Goal: Communication & Community: Ask a question

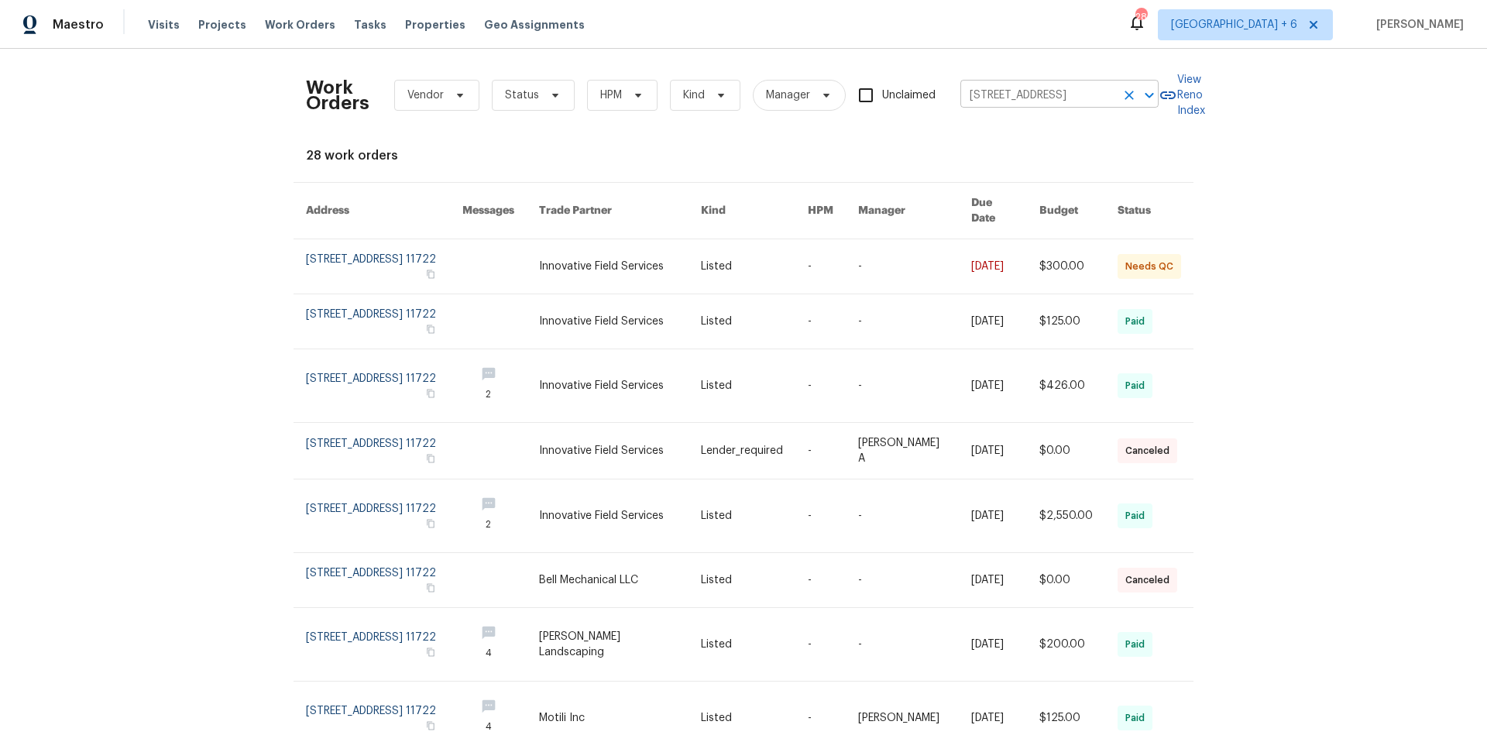
click at [1125, 96] on icon "Clear" at bounding box center [1129, 95] width 9 height 9
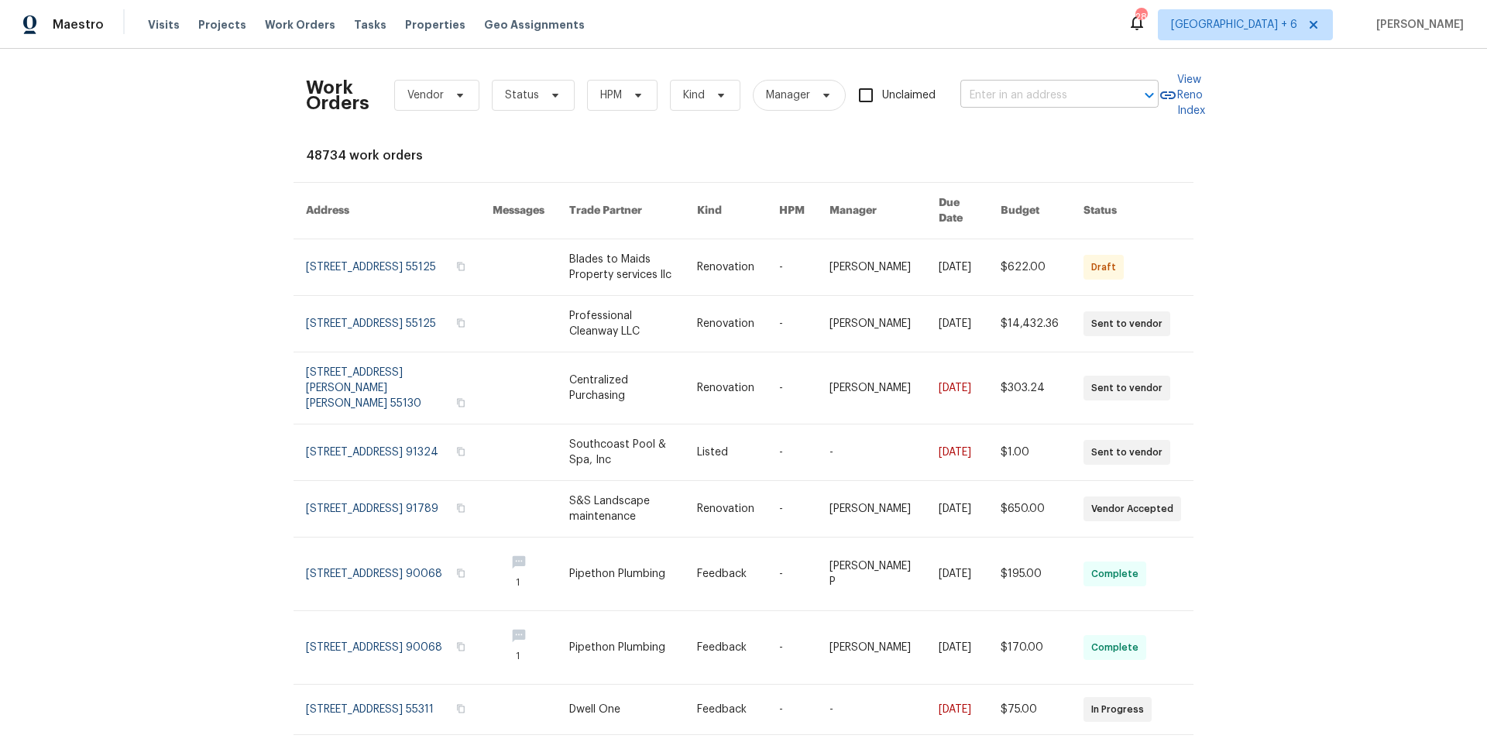
click at [1027, 96] on input "text" at bounding box center [1037, 96] width 155 height 24
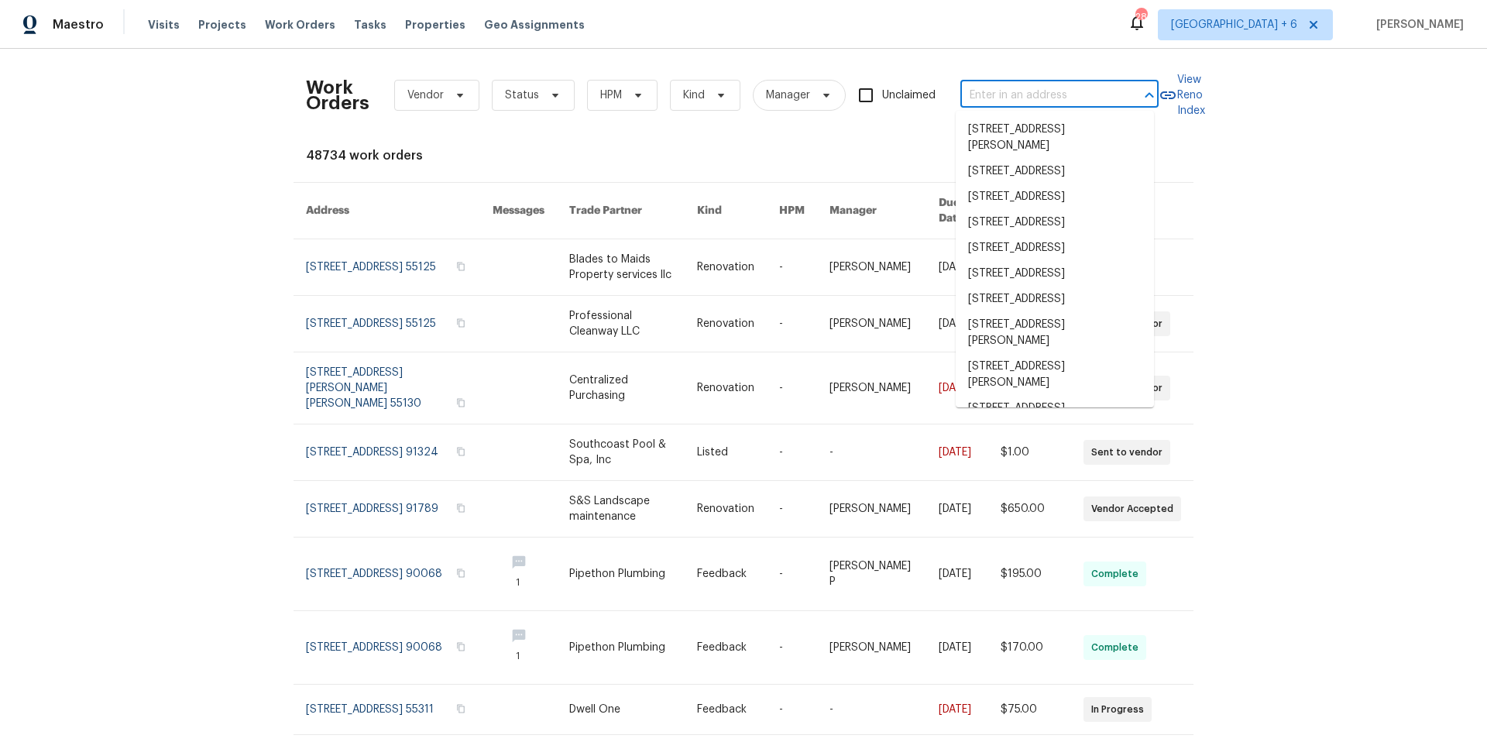
paste input "[STREET_ADDRESS]"
type input "[STREET_ADDRESS]"
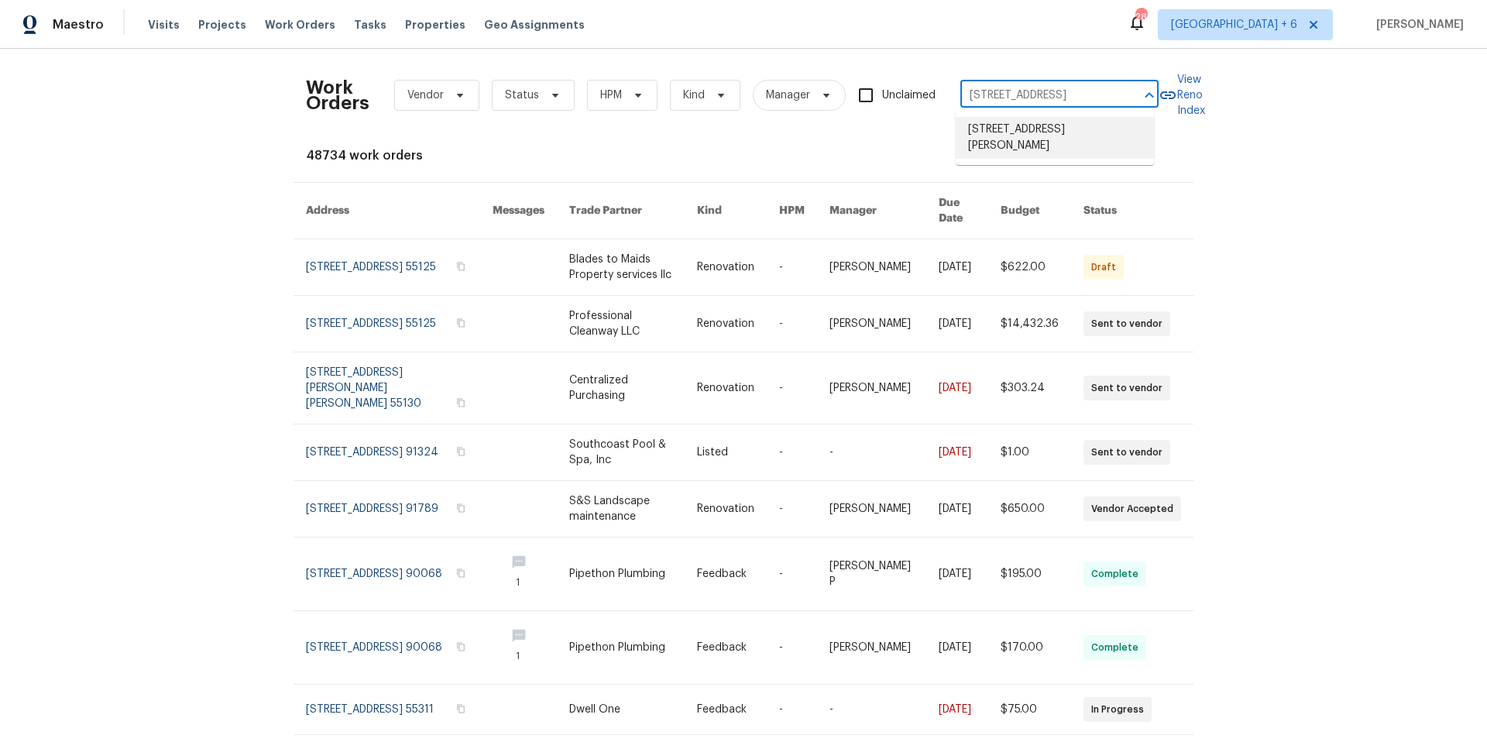
click at [1045, 124] on li "[STREET_ADDRESS][PERSON_NAME]" at bounding box center [1055, 138] width 198 height 42
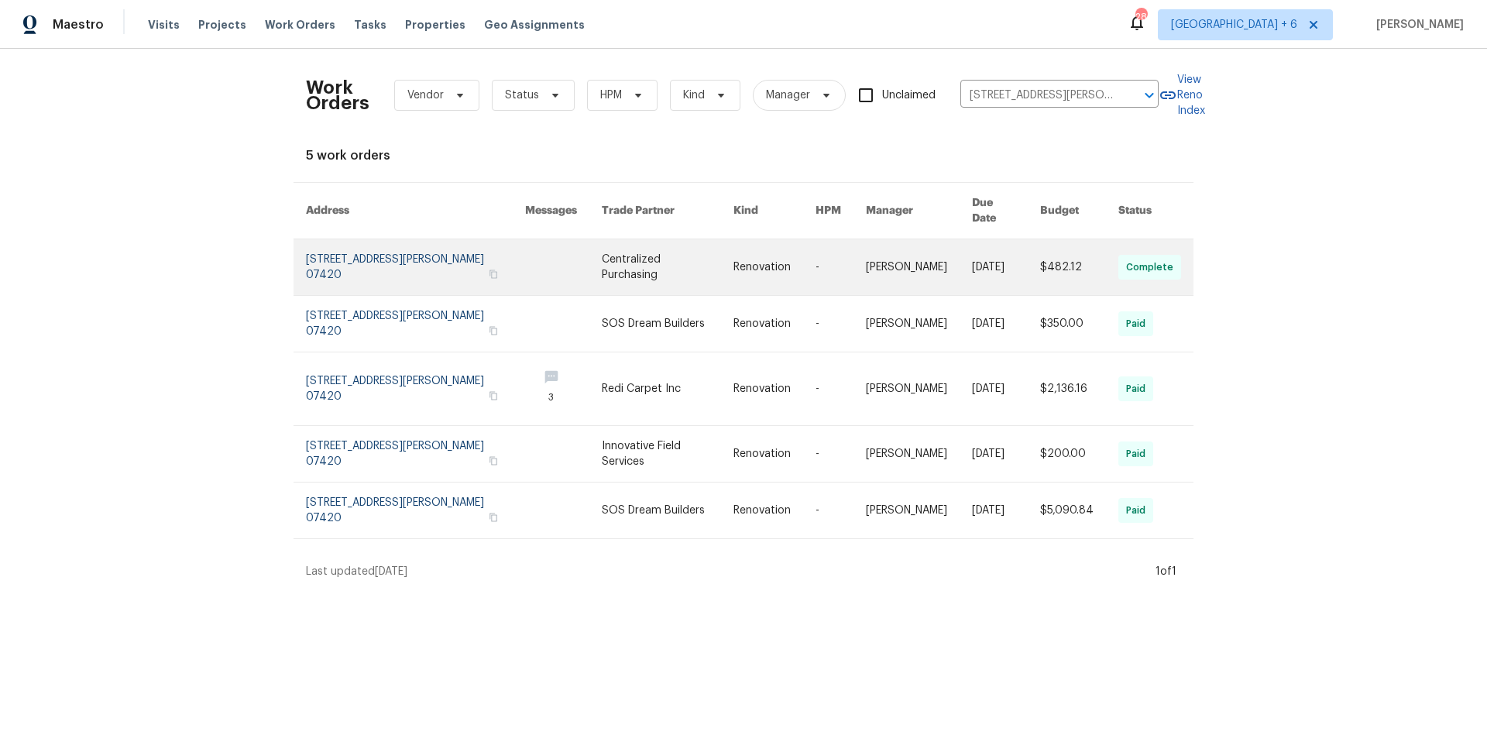
click at [389, 240] on link at bounding box center [415, 267] width 219 height 56
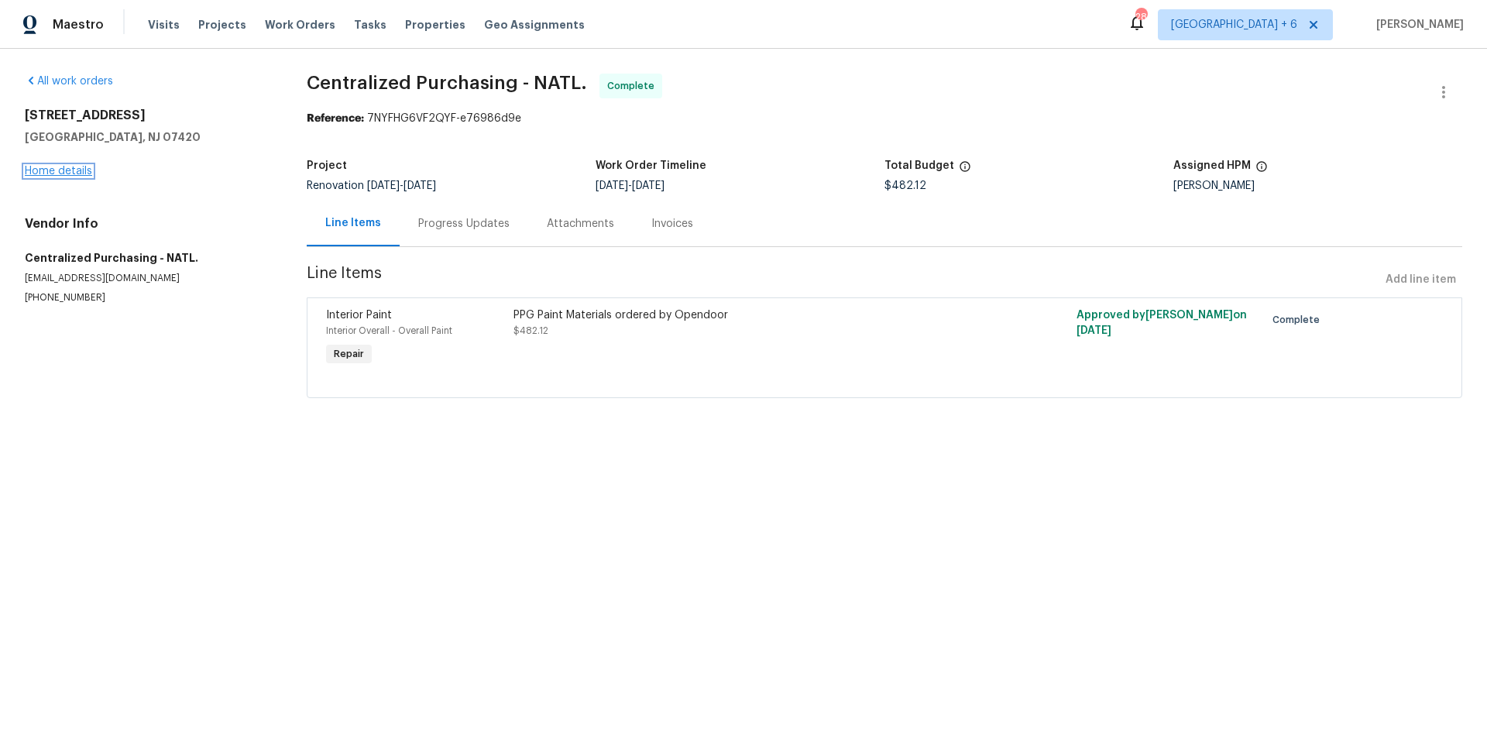
click at [71, 170] on link "Home details" at bounding box center [58, 171] width 67 height 11
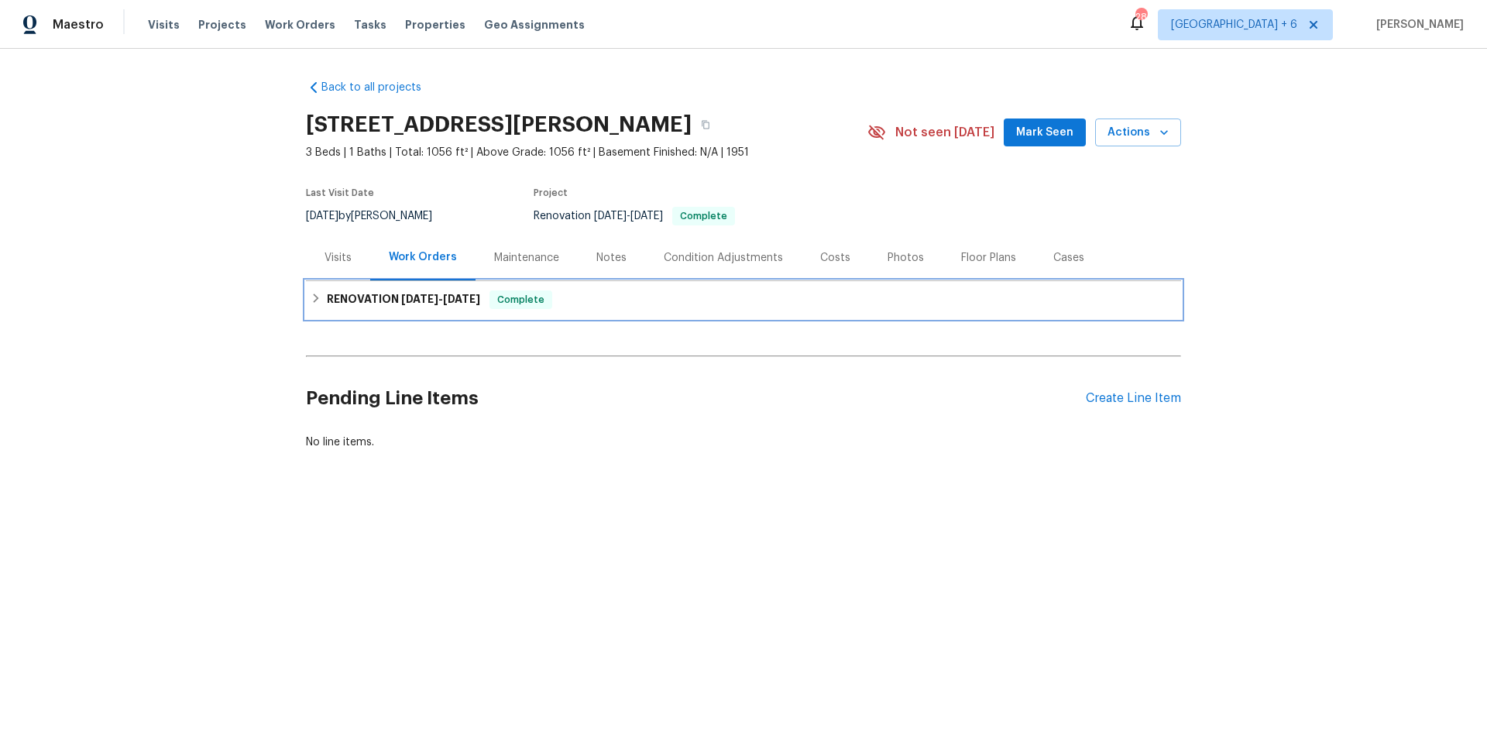
click at [311, 301] on icon at bounding box center [316, 298] width 11 height 11
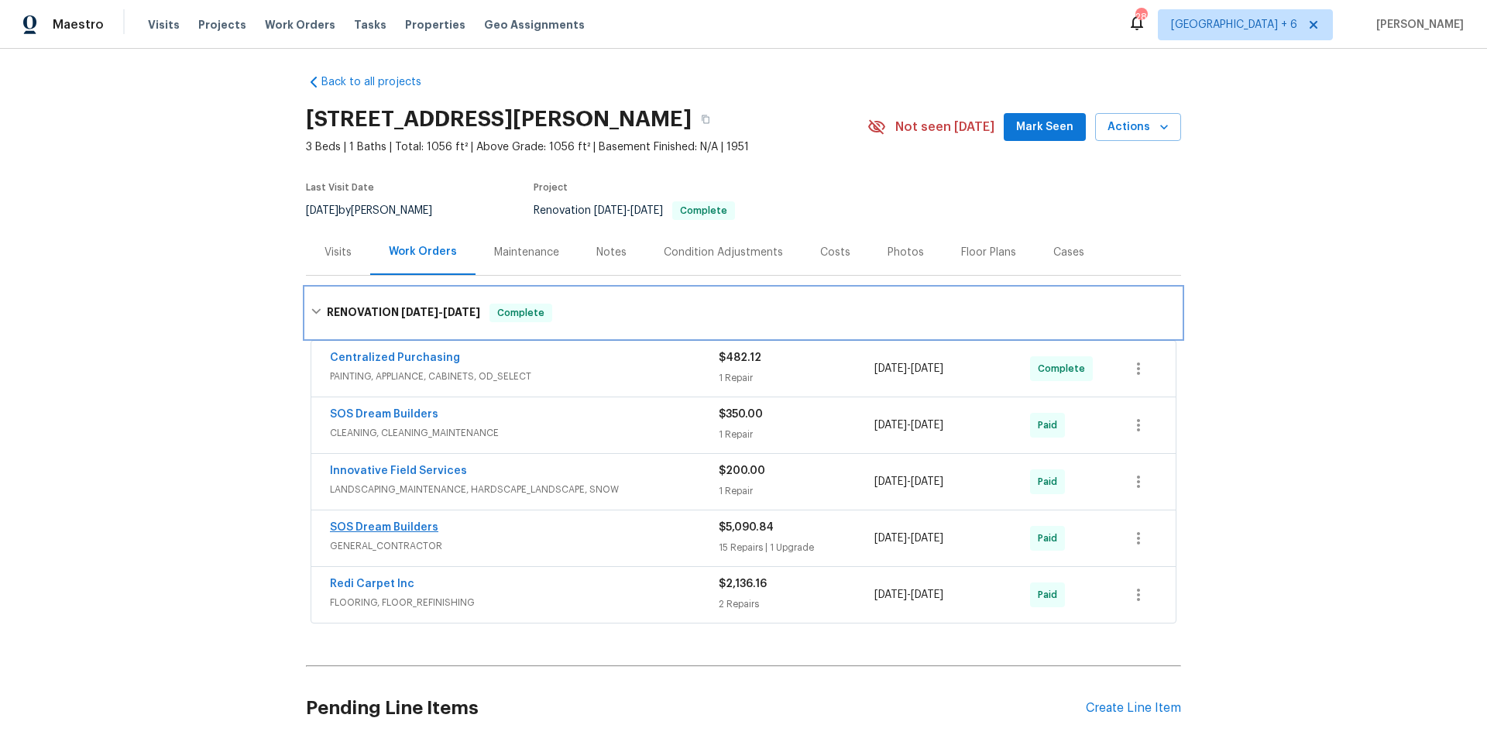
scroll to position [6, 0]
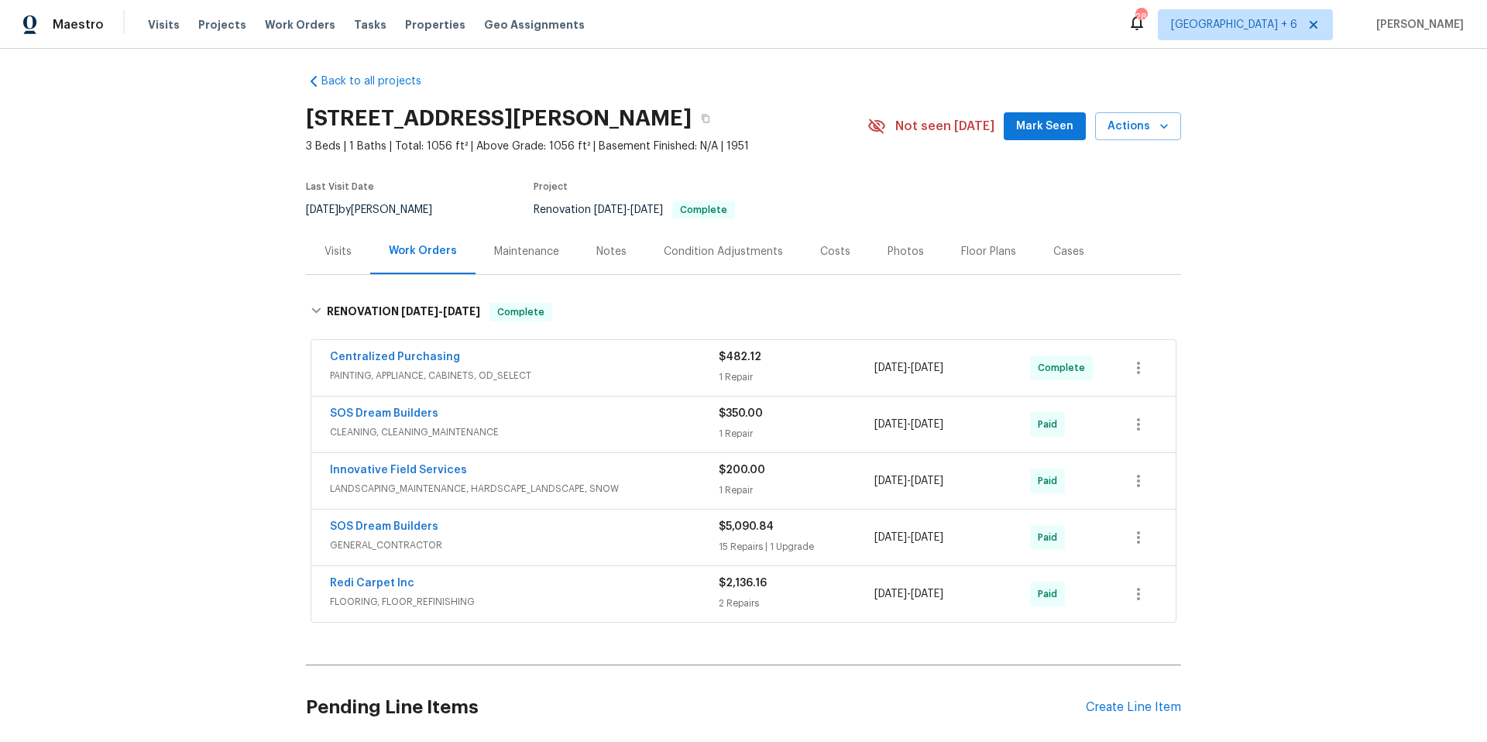
click at [508, 531] on div "SOS Dream Builders" at bounding box center [524, 528] width 389 height 19
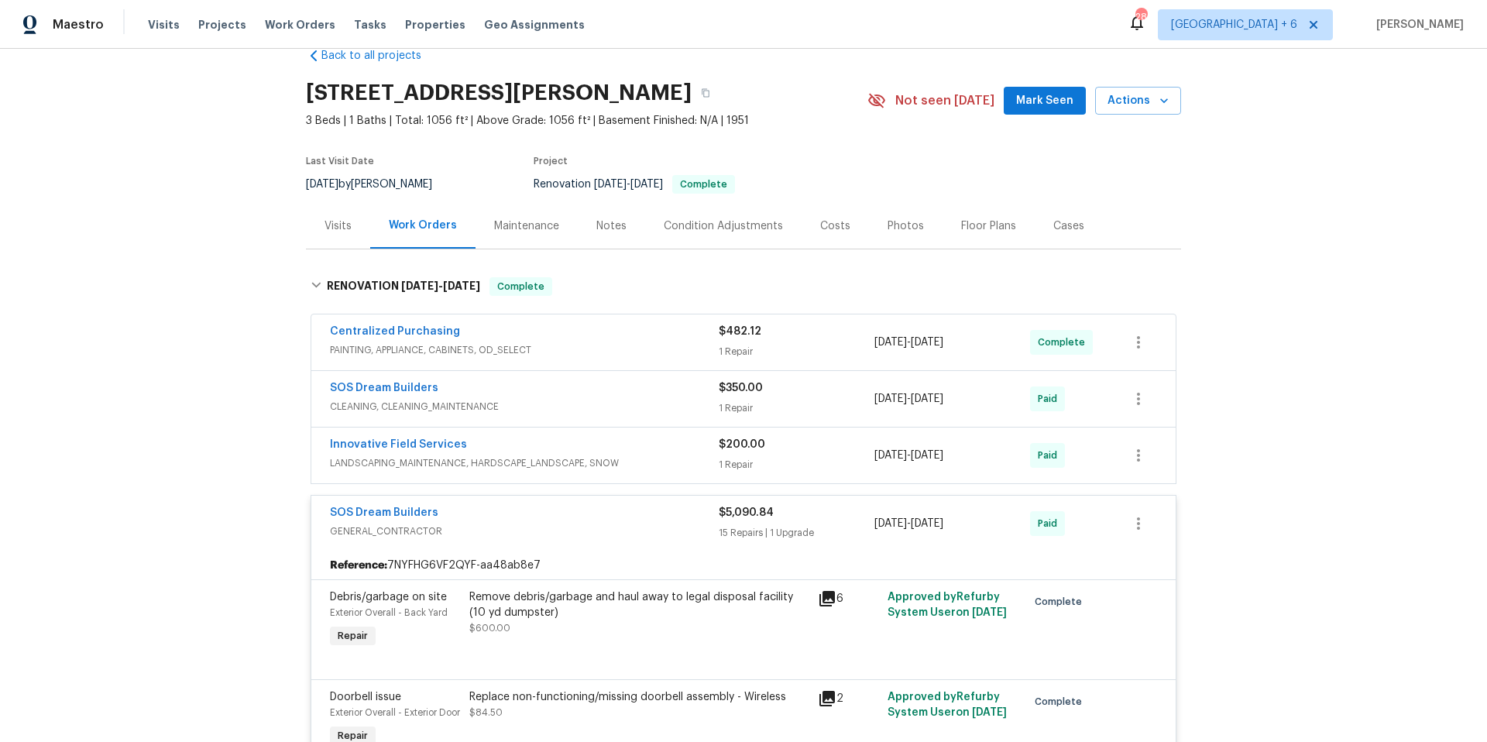
scroll to position [0, 0]
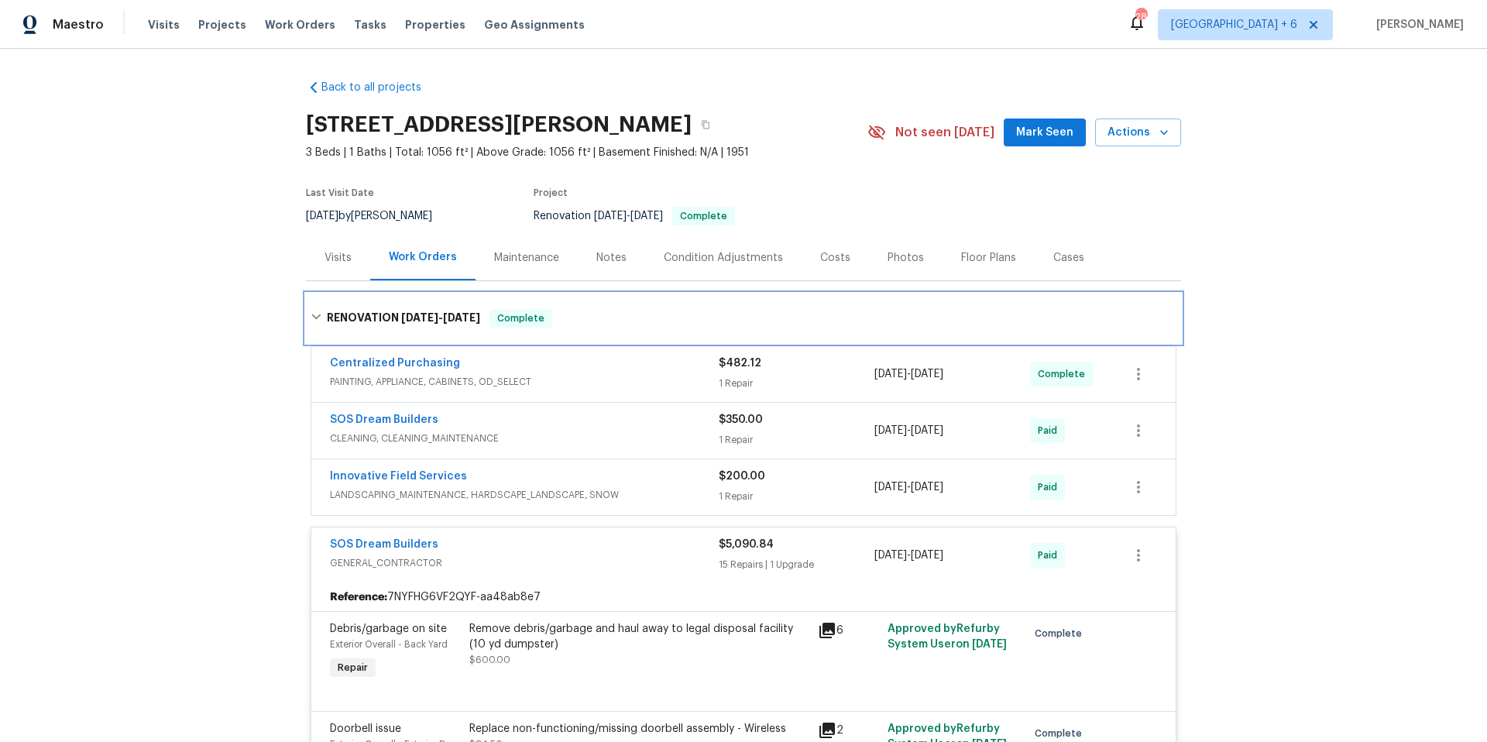
click at [315, 323] on div "RENOVATION [DATE] - [DATE] Complete" at bounding box center [744, 318] width 866 height 19
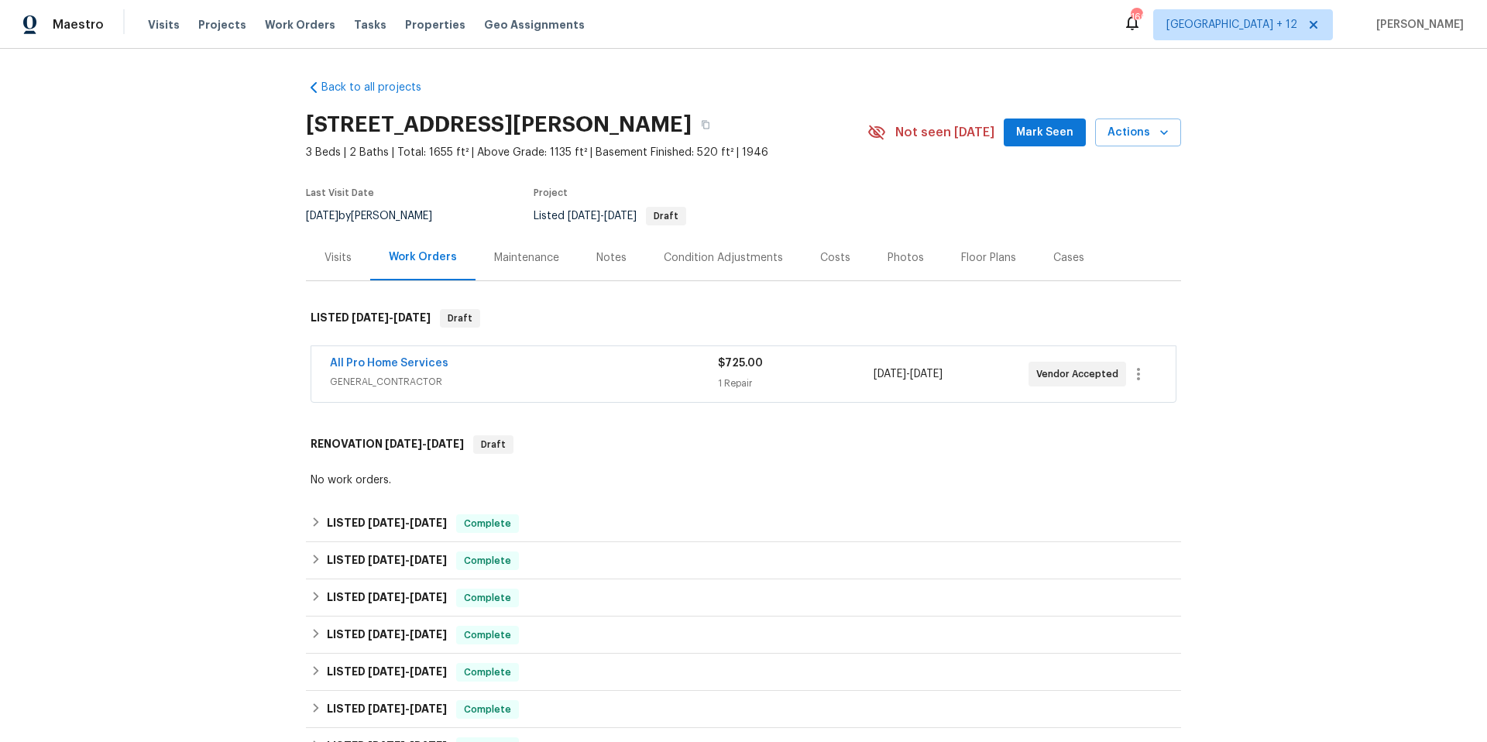
click at [565, 366] on div "All Pro Home Services" at bounding box center [524, 365] width 388 height 19
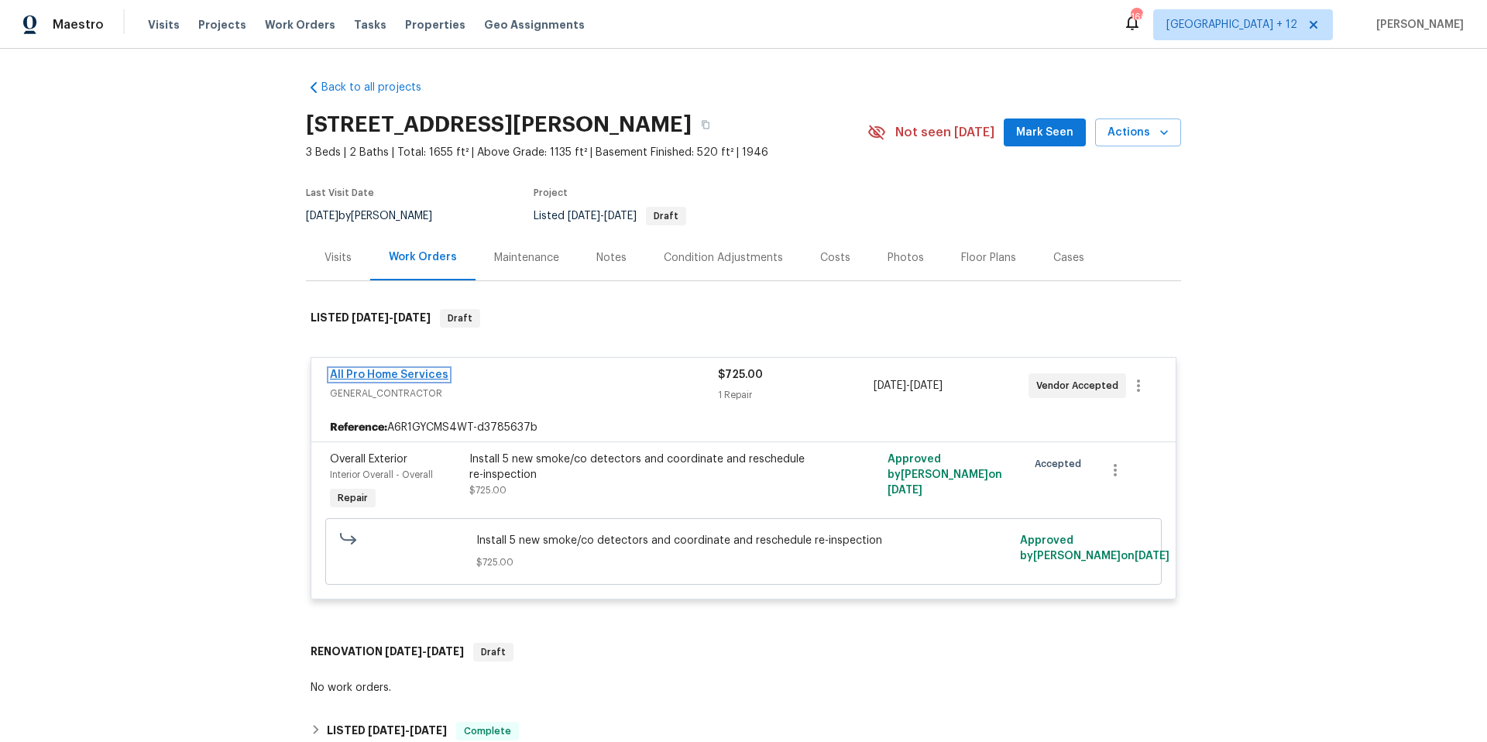
click at [389, 373] on link "All Pro Home Services" at bounding box center [389, 374] width 119 height 11
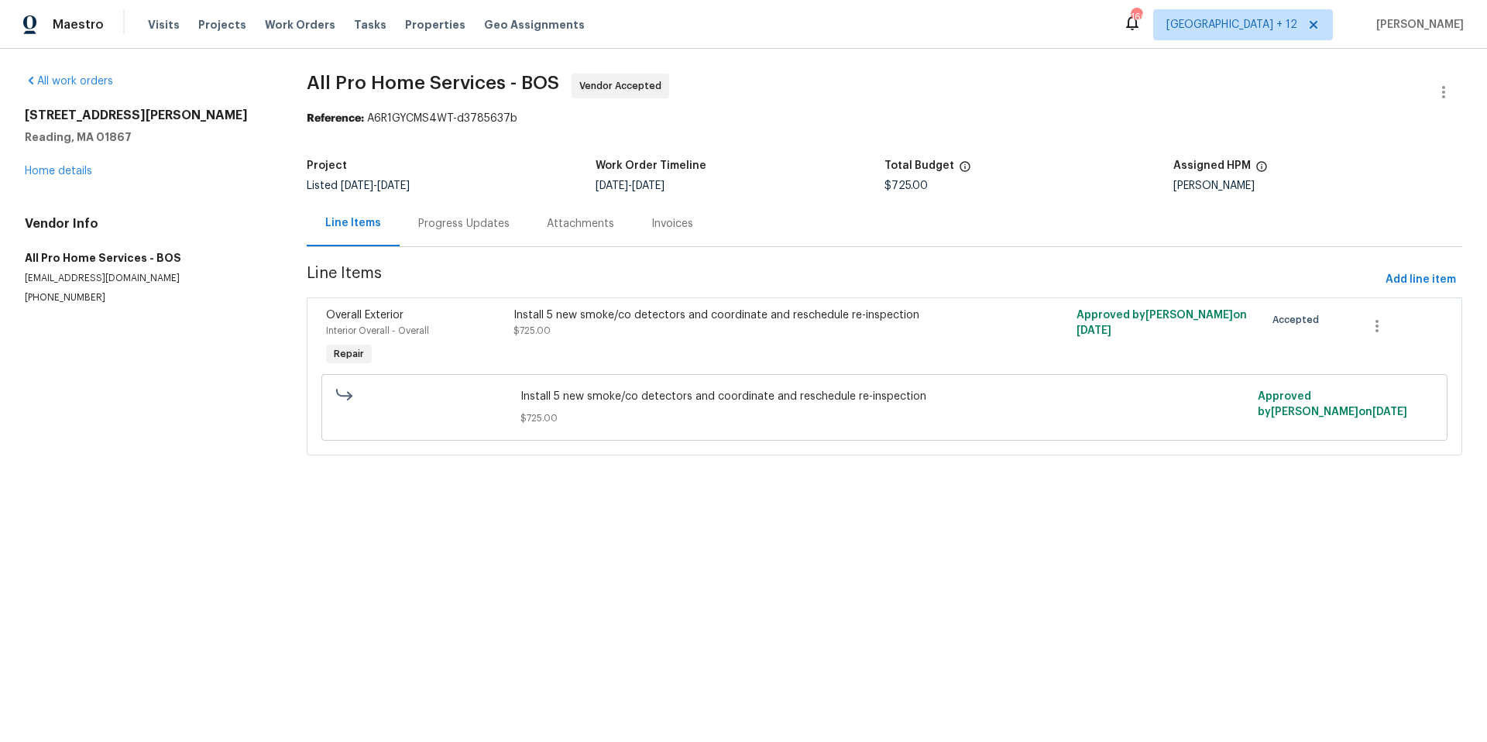
click at [451, 221] on div "Progress Updates" at bounding box center [463, 223] width 91 height 15
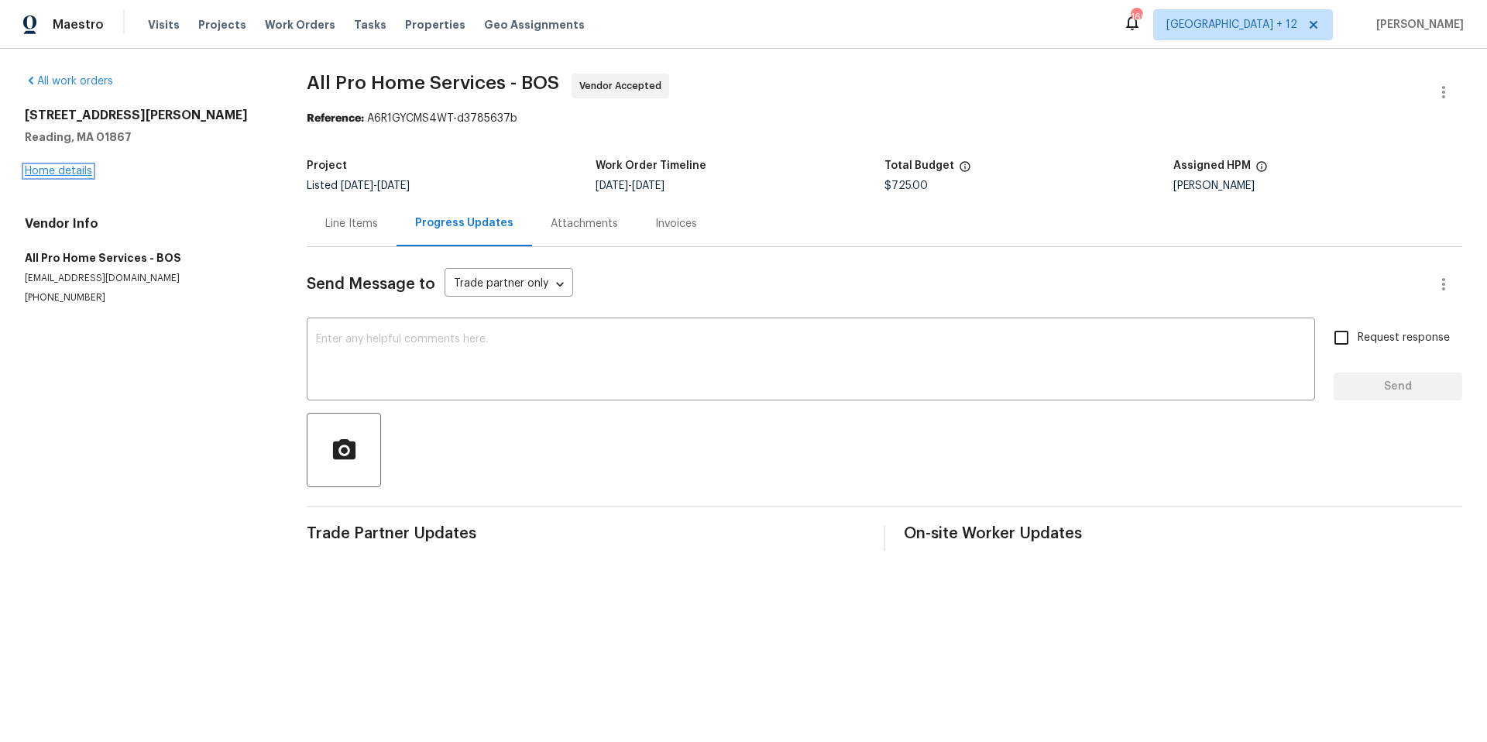
click at [59, 169] on link "Home details" at bounding box center [58, 171] width 67 height 11
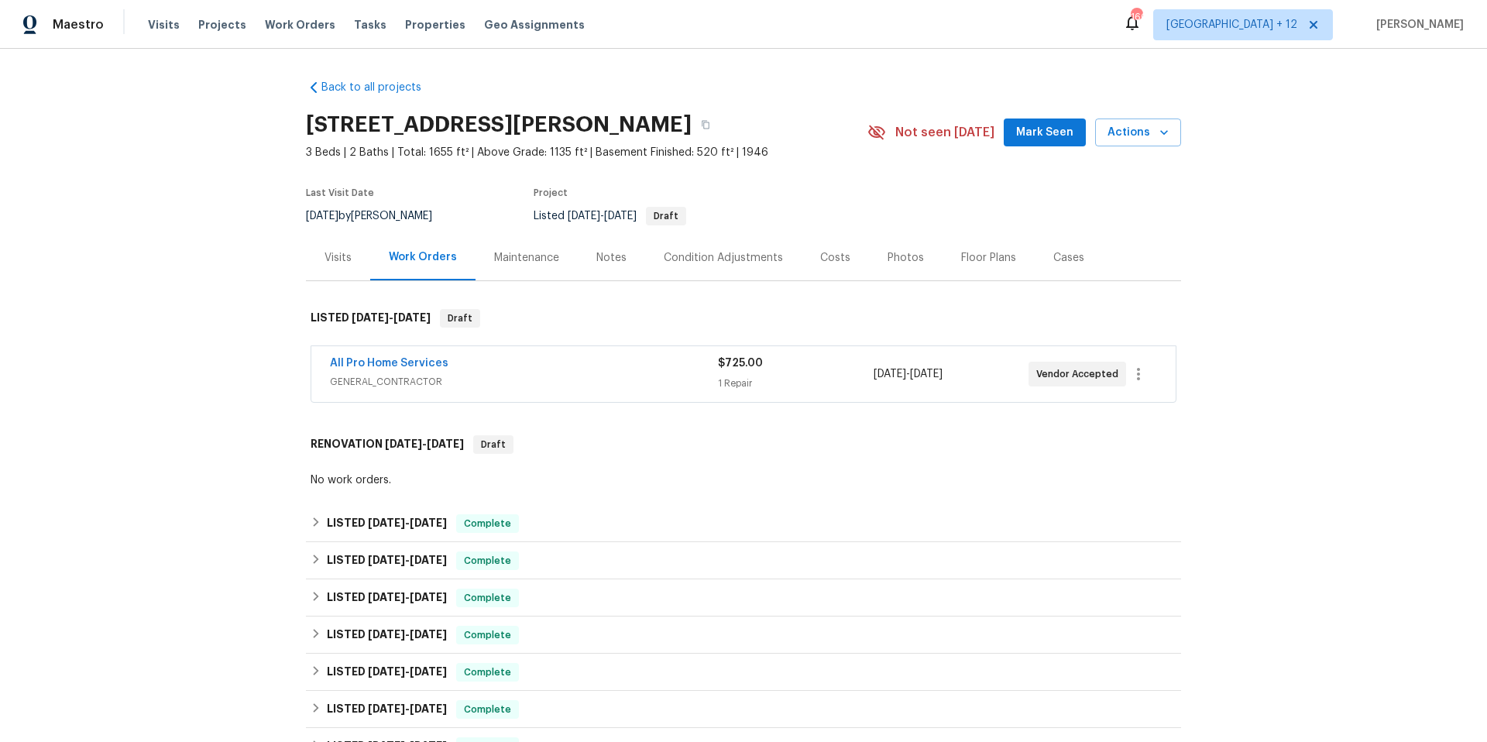
click at [400, 356] on span "All Pro Home Services" at bounding box center [389, 363] width 119 height 15
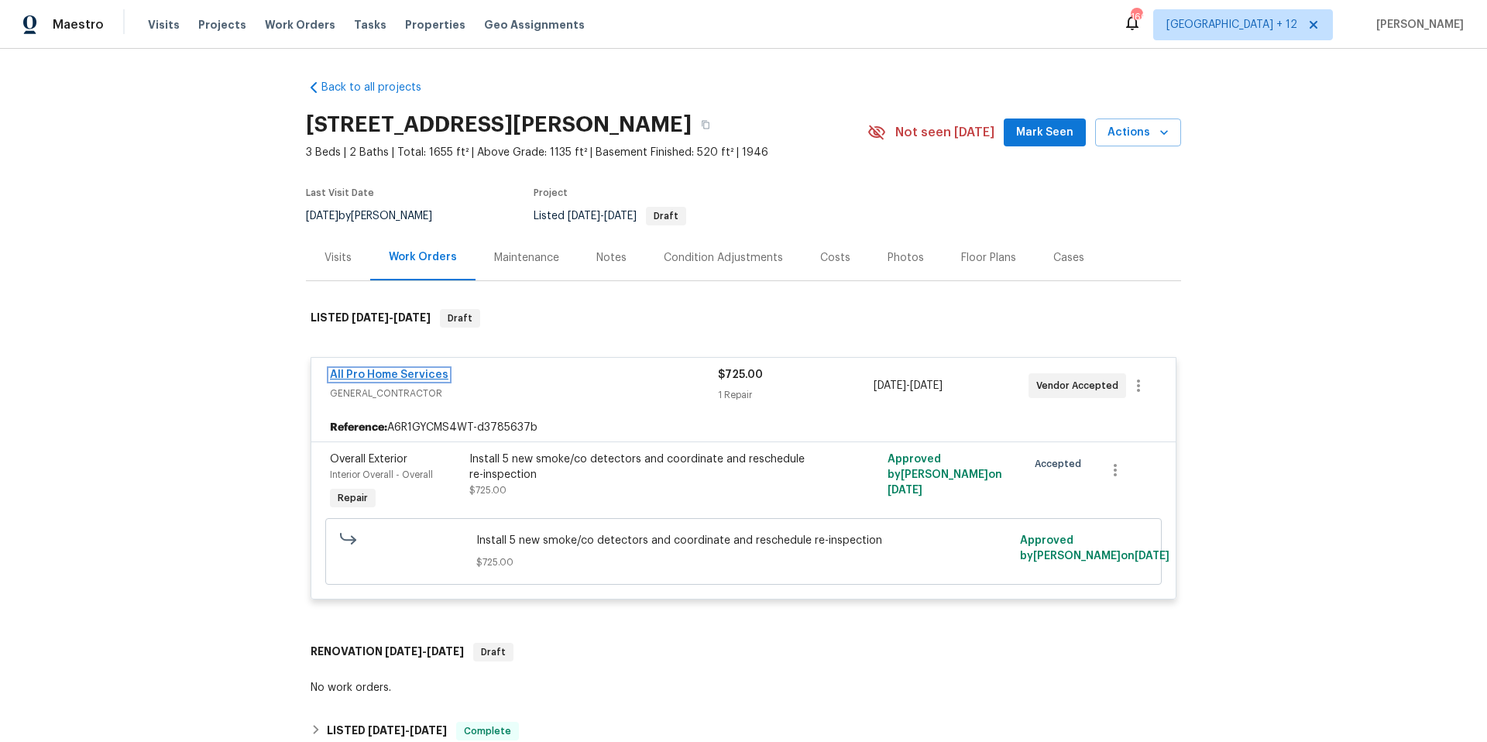
click at [361, 373] on link "All Pro Home Services" at bounding box center [389, 374] width 119 height 11
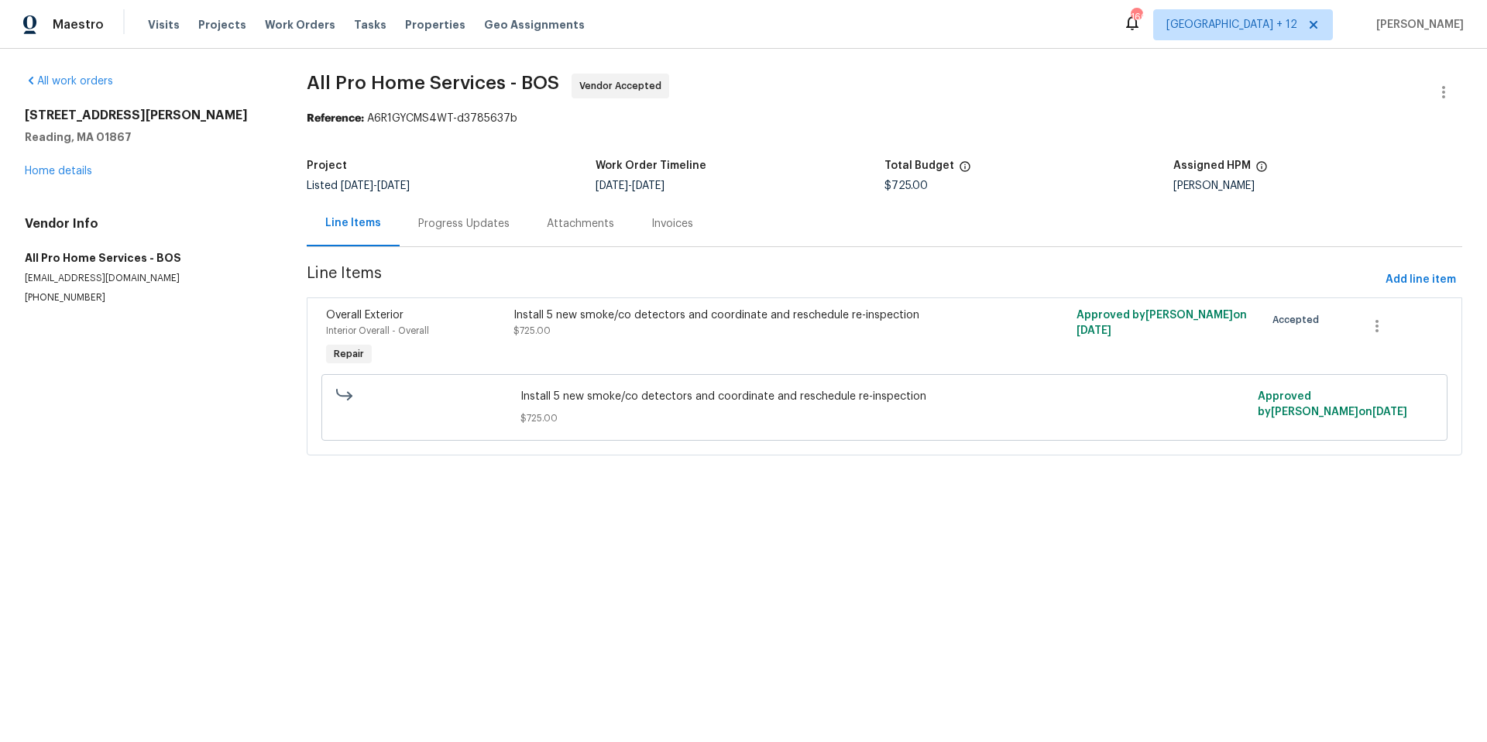
click at [468, 226] on div "Progress Updates" at bounding box center [463, 223] width 91 height 15
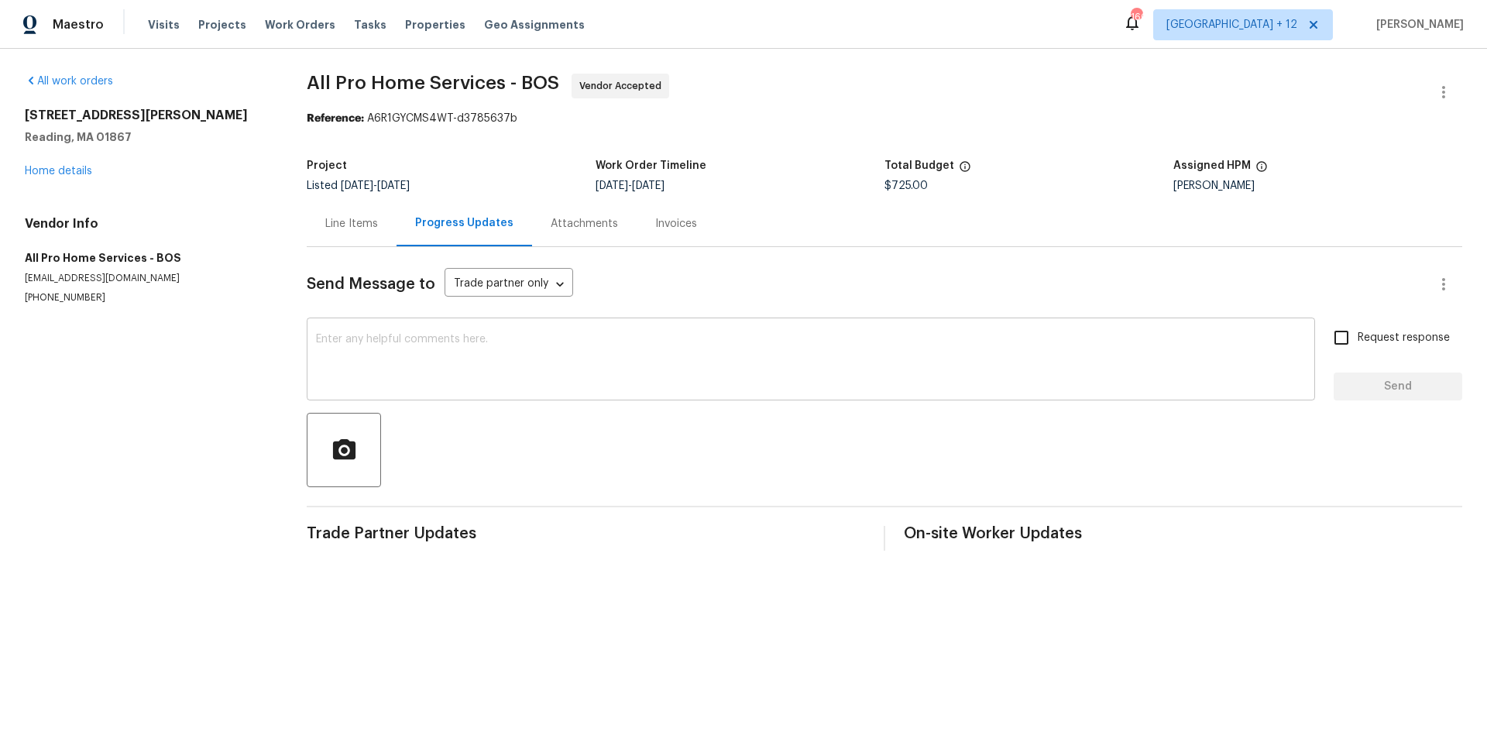
click at [554, 370] on textarea at bounding box center [811, 361] width 990 height 54
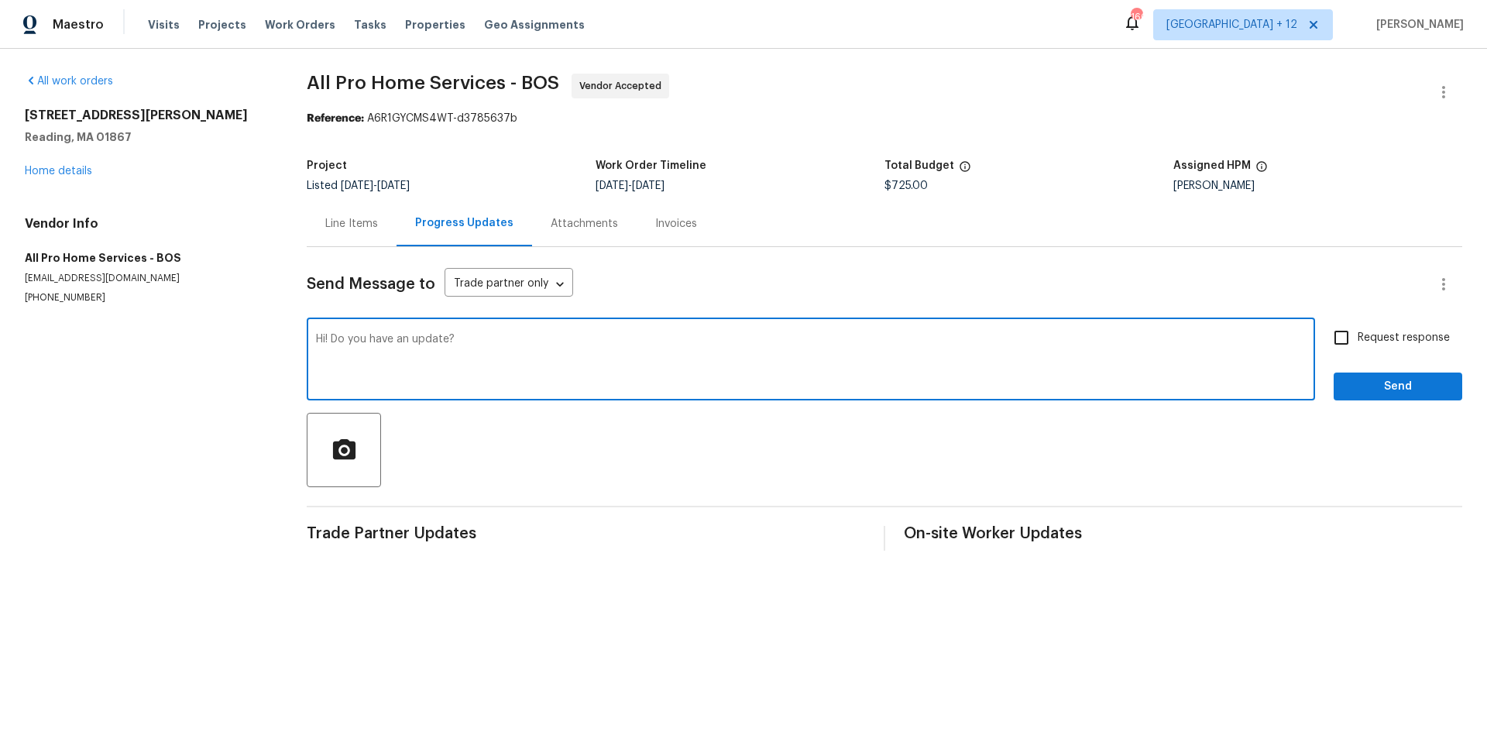
type textarea "Hi! Do you have an update?"
click at [1335, 333] on input "Request response" at bounding box center [1341, 337] width 33 height 33
checkbox input "true"
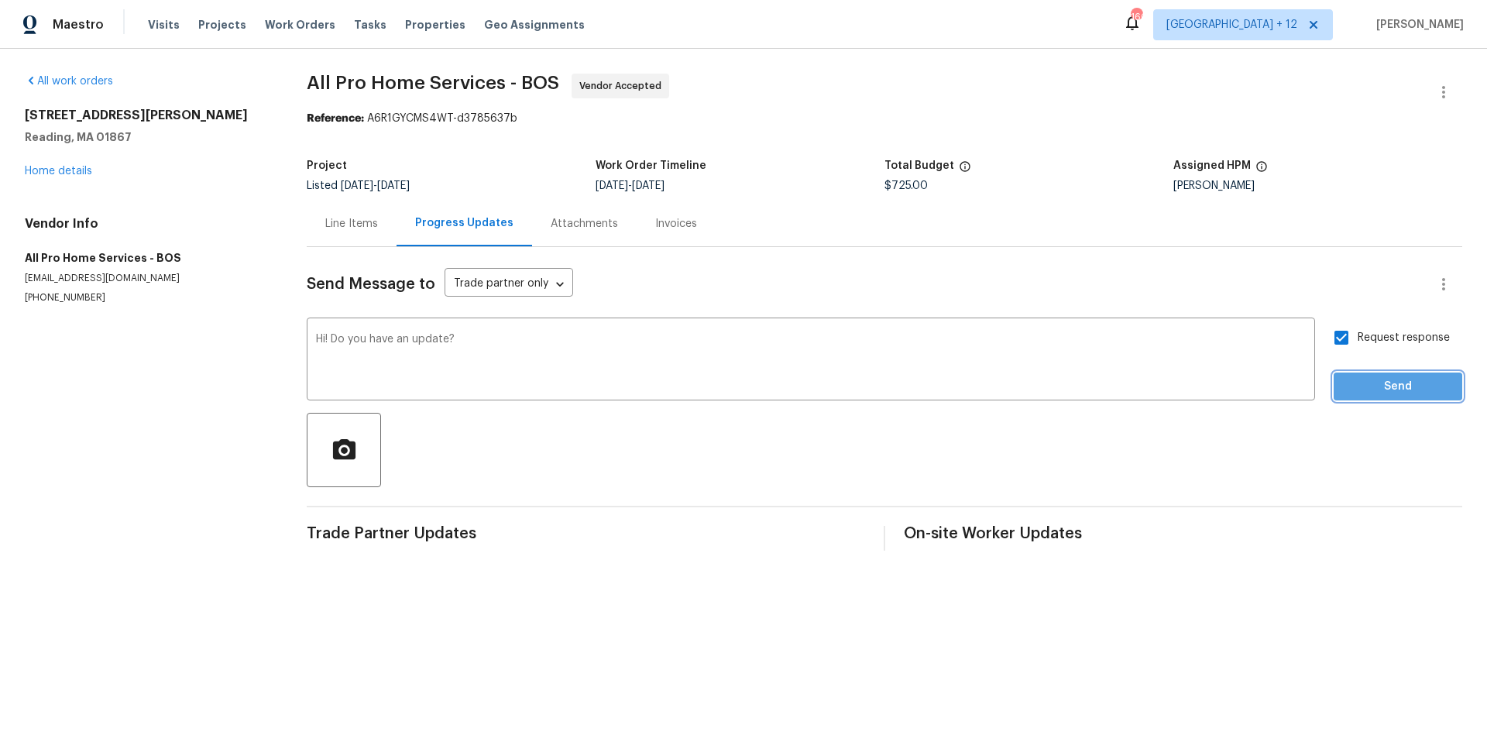
click at [1379, 392] on span "Send" at bounding box center [1398, 386] width 104 height 19
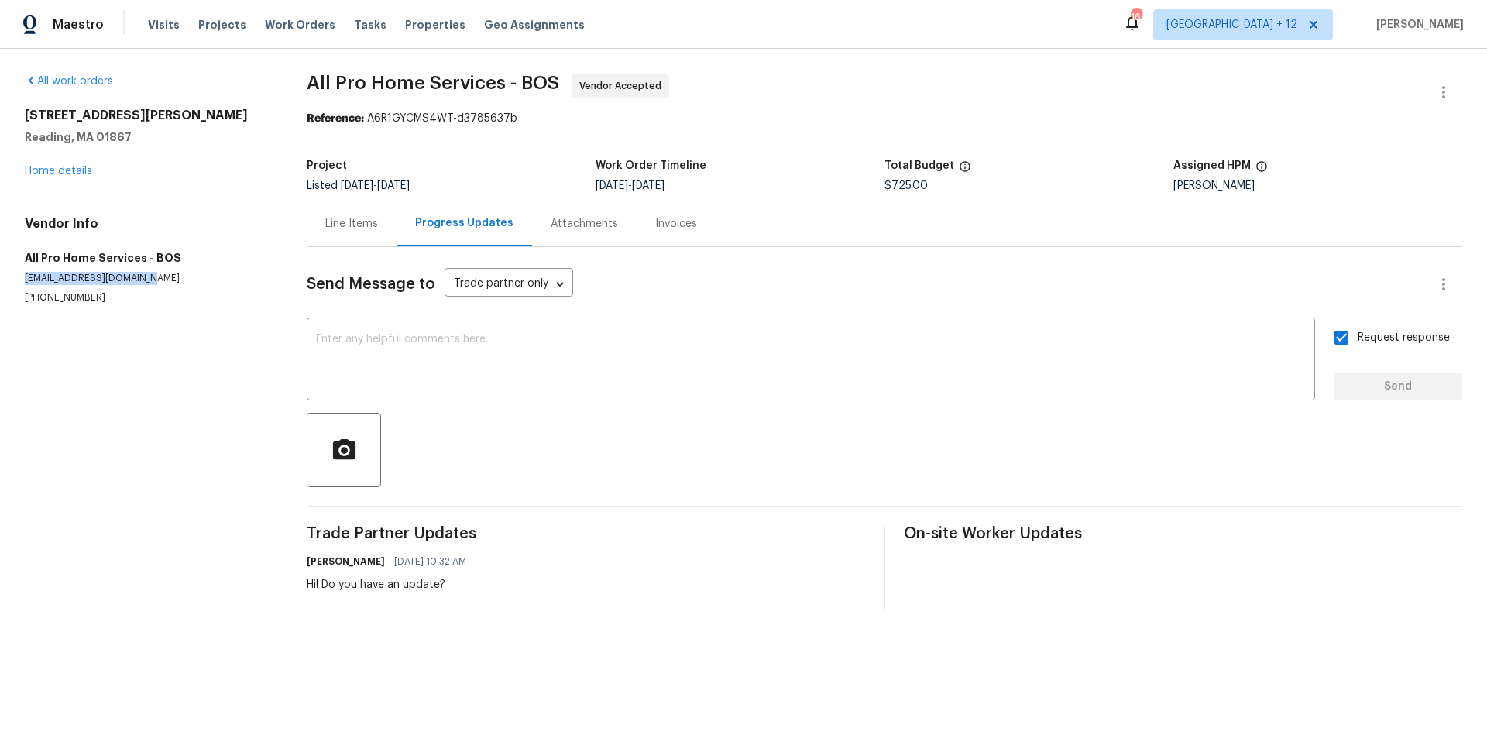
drag, startPoint x: 25, startPoint y: 277, endPoint x: 197, endPoint y: 279, distance: 172.0
click at [197, 279] on p "your.repairman@yahoo.com" at bounding box center [147, 278] width 245 height 13
click at [225, 253] on h5 "All Pro Home Services - BOS" at bounding box center [147, 257] width 245 height 15
drag, startPoint x: 145, startPoint y: 277, endPoint x: 23, endPoint y: 278, distance: 121.6
click at [23, 278] on div "All work orders 444 Lowell St Reading, MA 01867 Home details Vendor Info All Pr…" at bounding box center [743, 342] width 1487 height 587
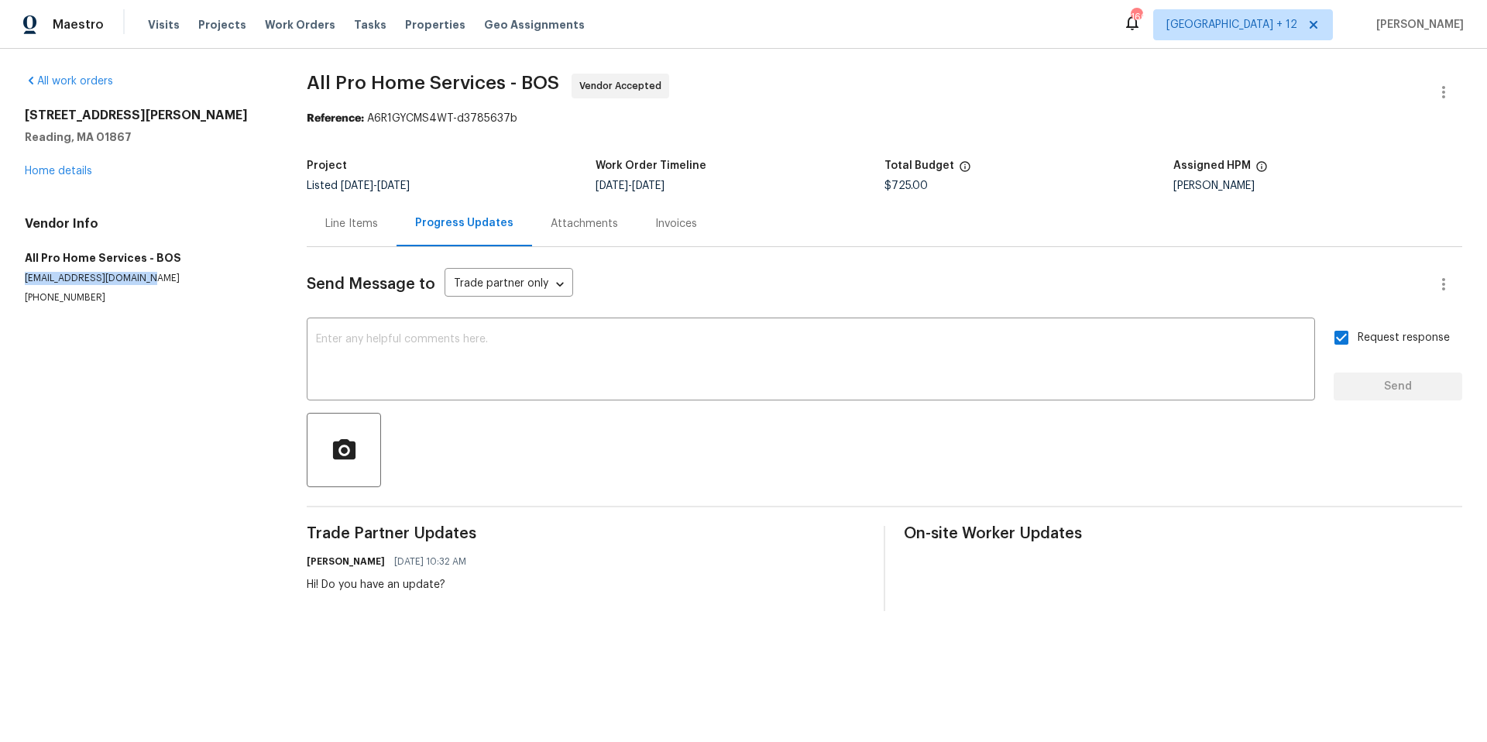
copy p "your.repairman@yahoo.com"
drag, startPoint x: 25, startPoint y: 114, endPoint x: 183, endPoint y: 139, distance: 160.1
click at [183, 139] on div "444 Lowell St Reading, MA 01867" at bounding box center [147, 126] width 245 height 37
copy div "444 Lowell St Reading, MA 01867"
